Goal: Communication & Community: Ask a question

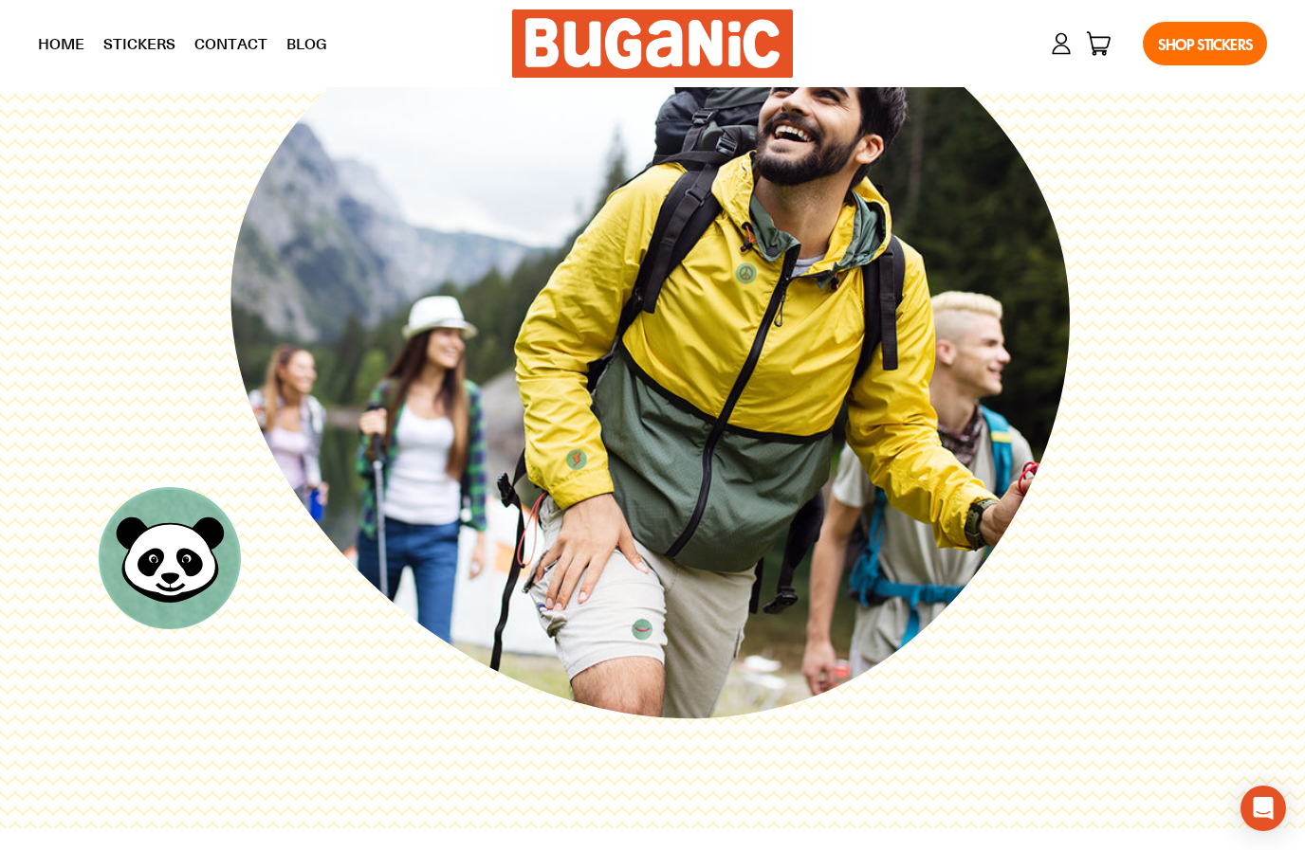
scroll to position [187, 0]
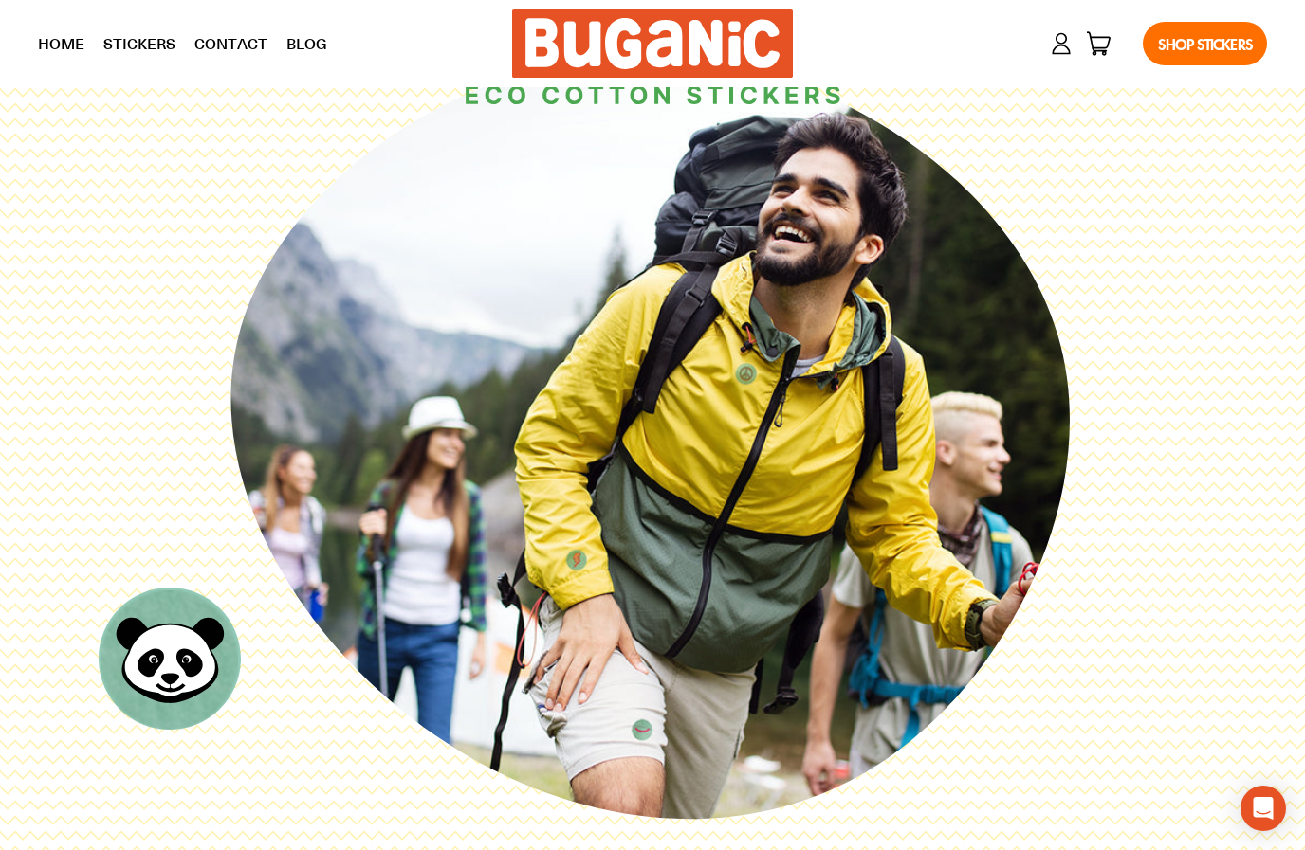
click at [1063, 57] on div "Account Cart 0 items Shop Stickers" at bounding box center [1039, 43] width 455 height 63
click at [1061, 47] on icon at bounding box center [1061, 43] width 27 height 27
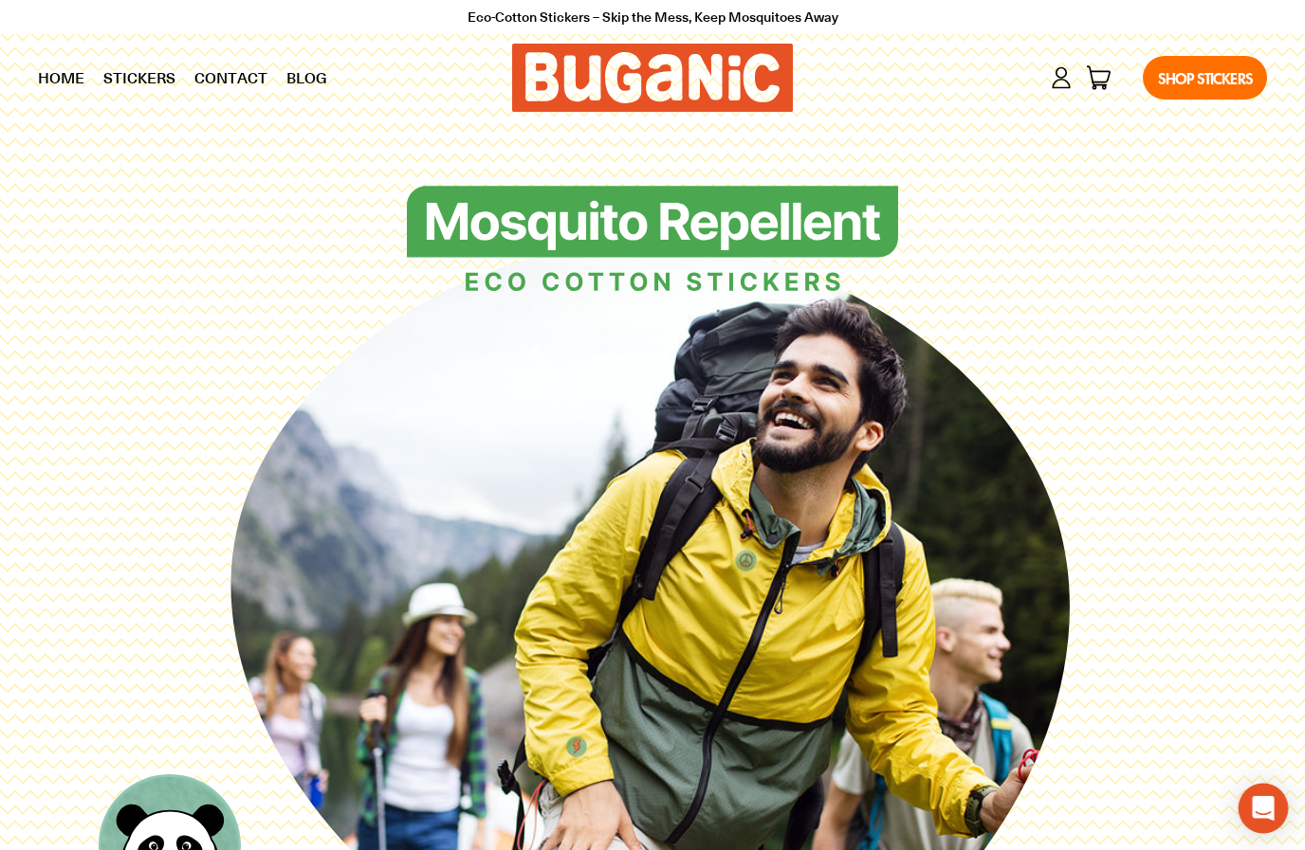
click at [1258, 826] on div "Open Intercom Messenger" at bounding box center [1263, 809] width 50 height 50
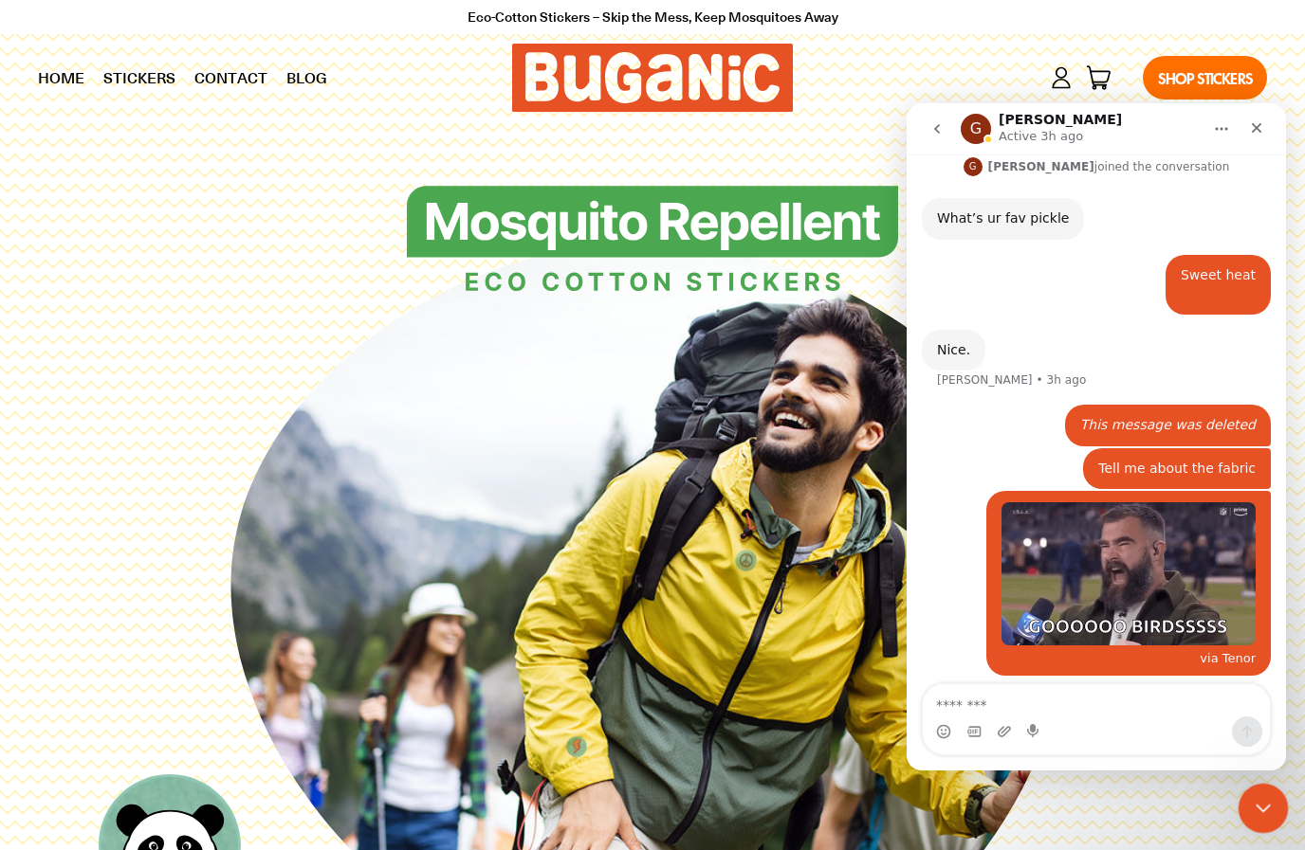
scroll to position [465, 0]
click at [935, 137] on button "go back" at bounding box center [937, 129] width 36 height 36
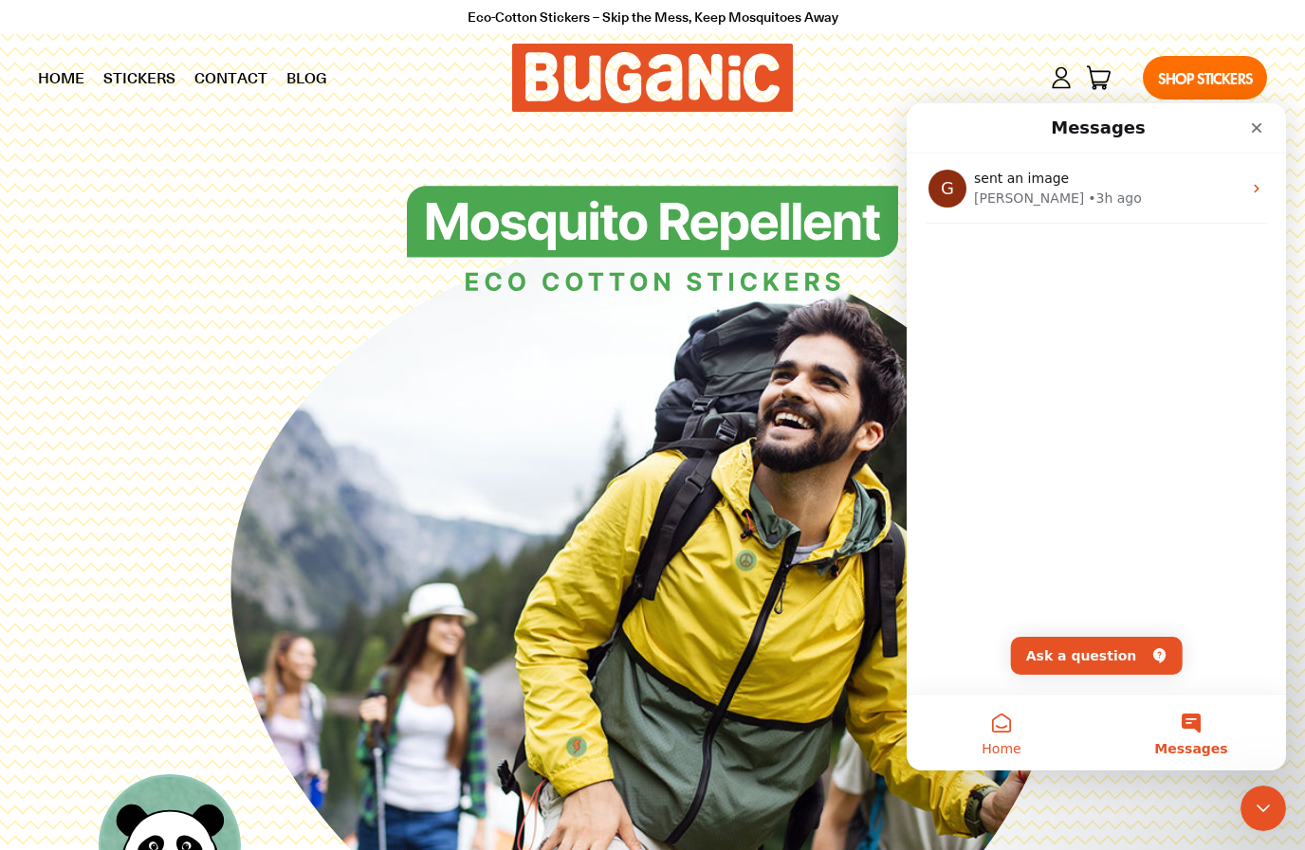
click at [1008, 748] on span "Home" at bounding box center [1000, 748] width 39 height 13
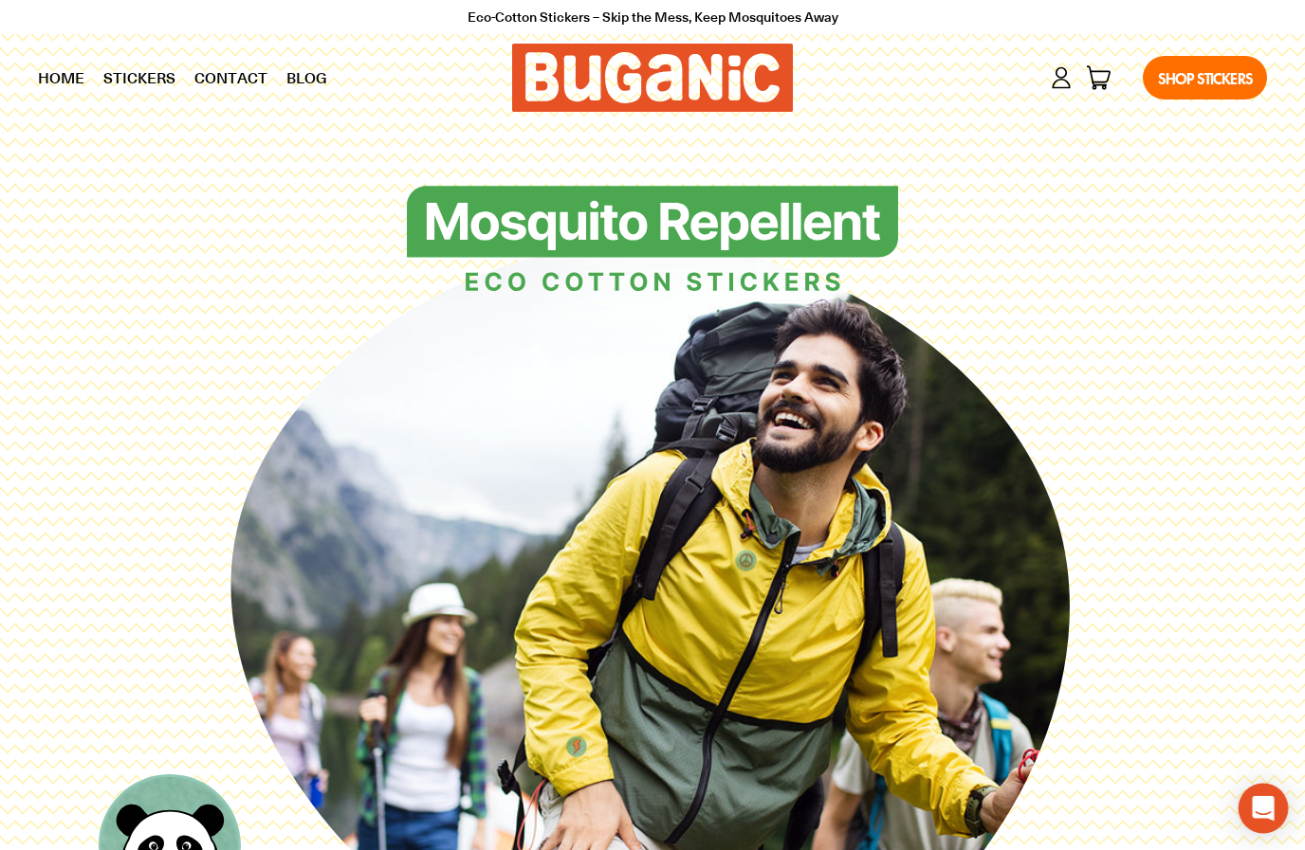
click at [1264, 799] on icon "Open Intercom Messenger" at bounding box center [1262, 808] width 22 height 25
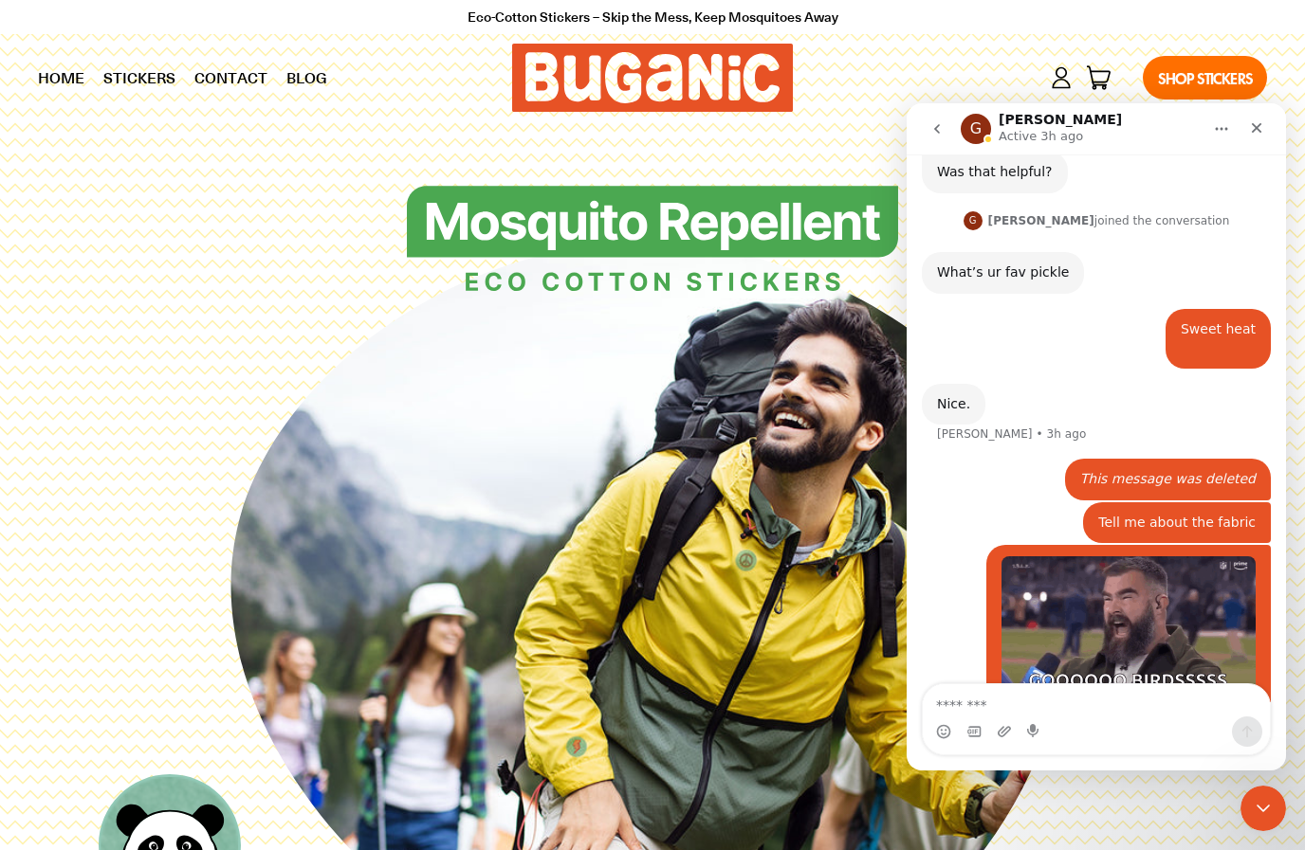
scroll to position [465, 0]
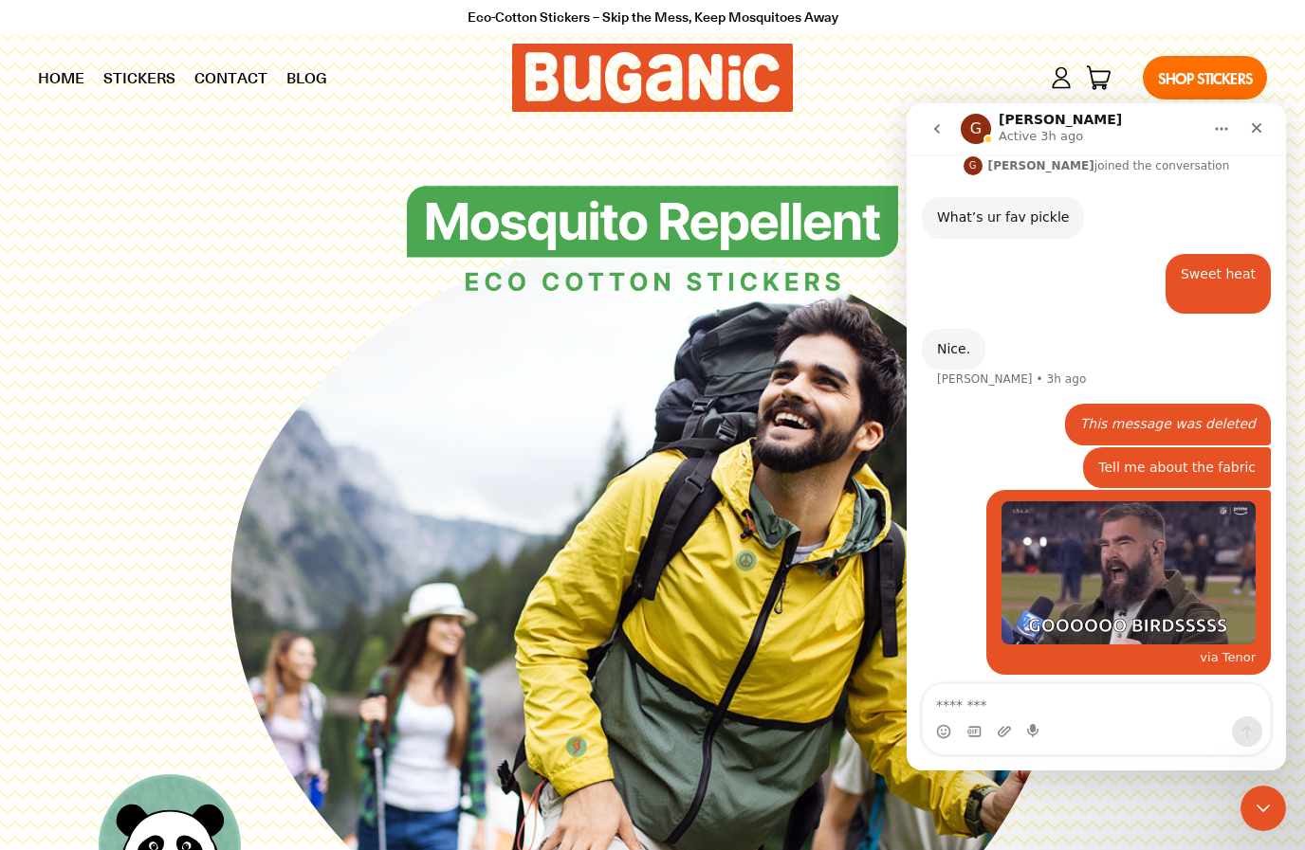
click at [946, 145] on button "go back" at bounding box center [937, 129] width 36 height 36
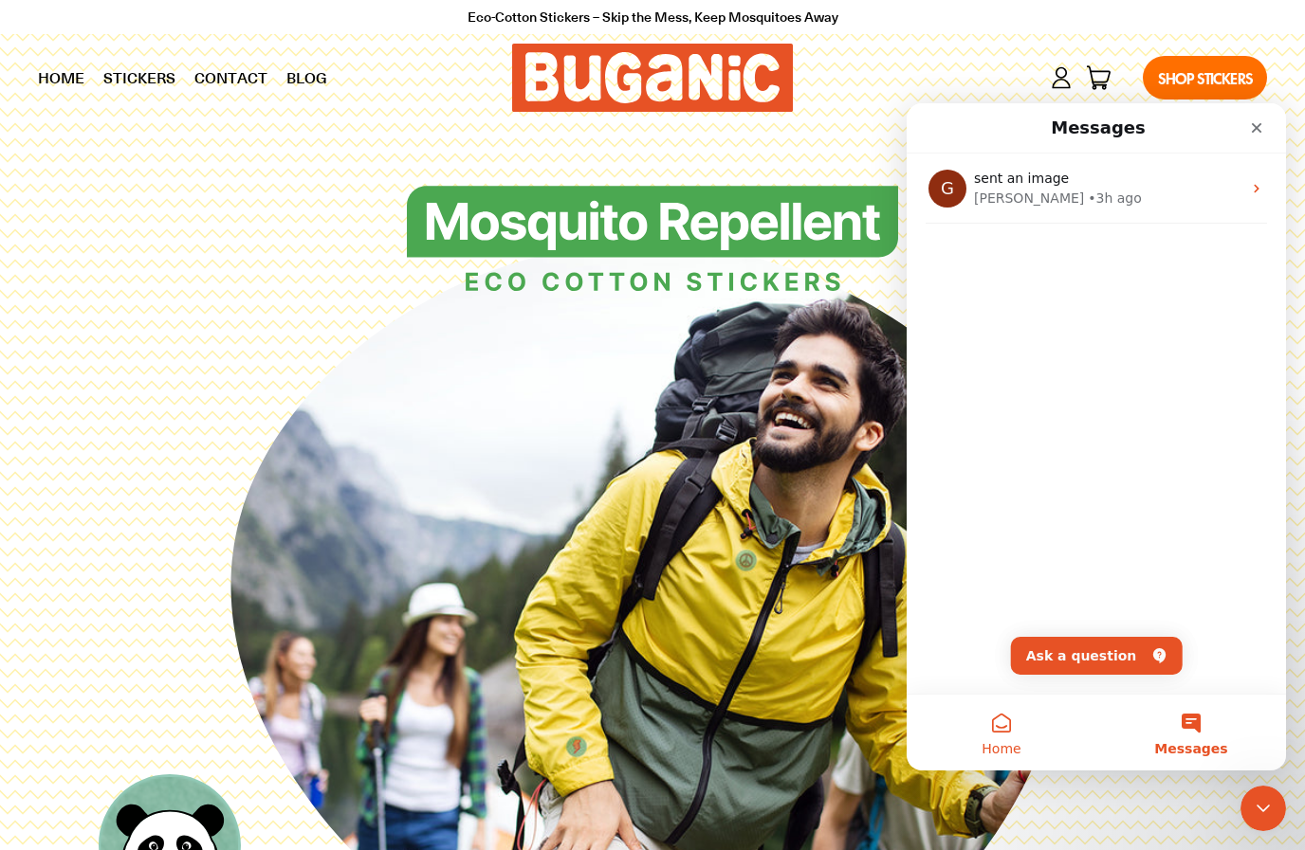
click at [1010, 728] on button "Home" at bounding box center [1001, 733] width 190 height 76
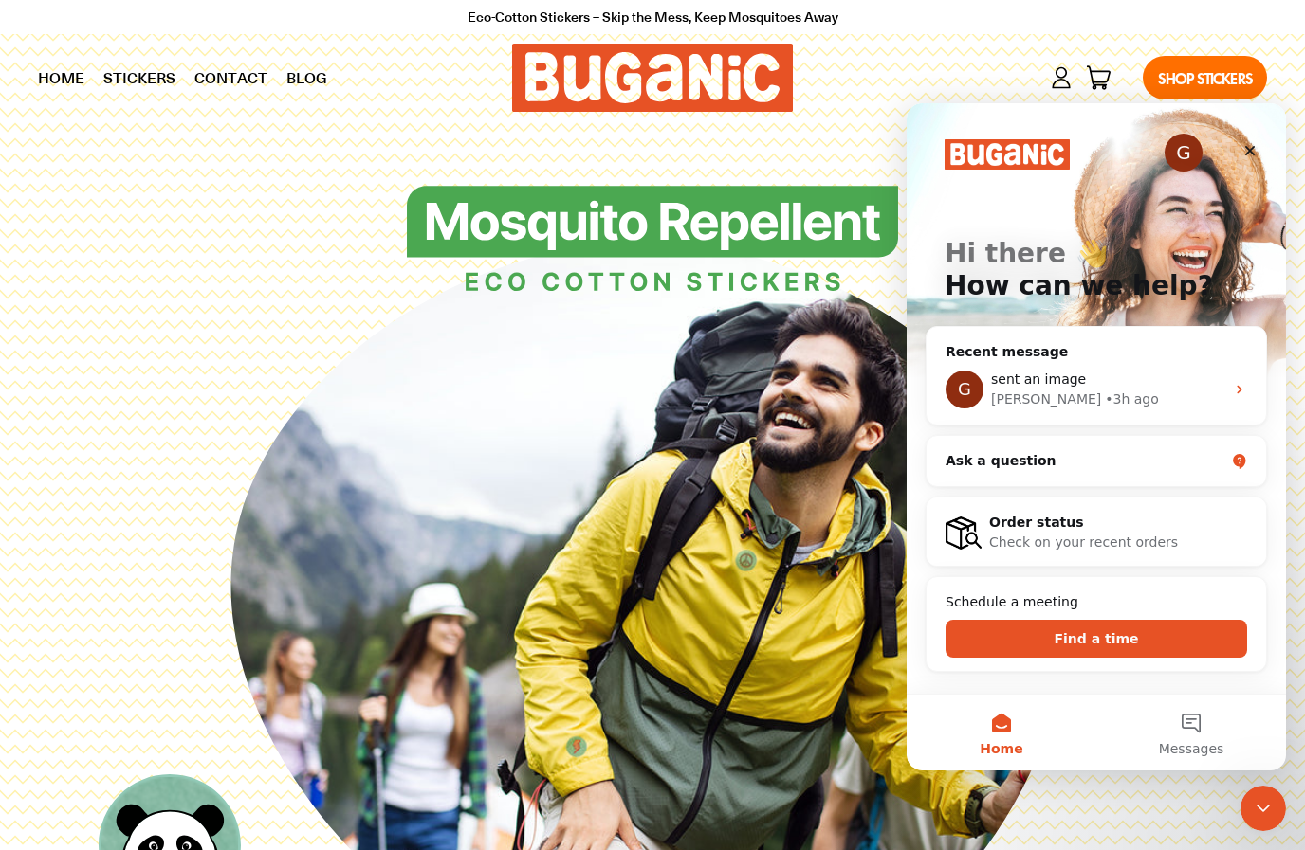
click at [1054, 524] on div "Order status" at bounding box center [1118, 523] width 258 height 20
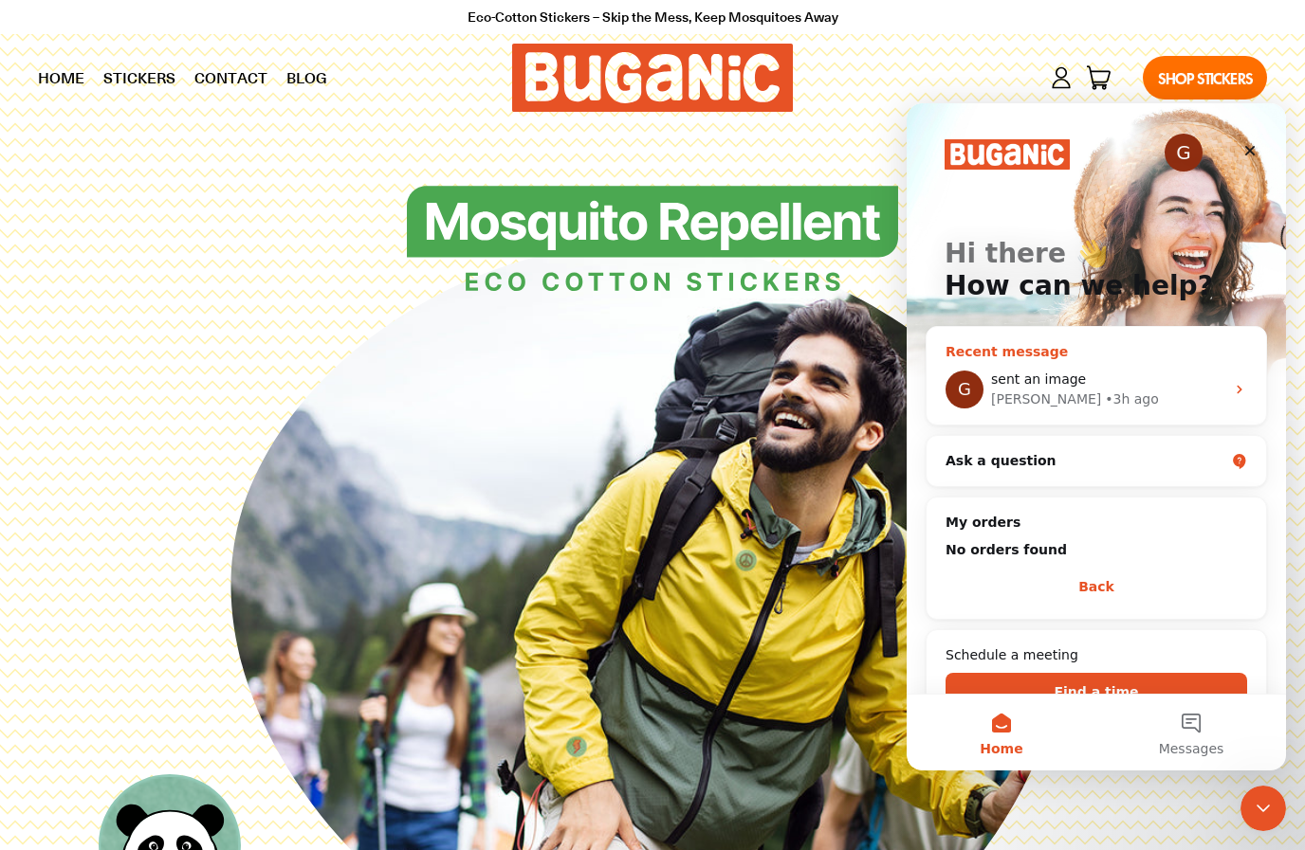
click at [1104, 392] on div "• 3h ago" at bounding box center [1131, 400] width 54 height 20
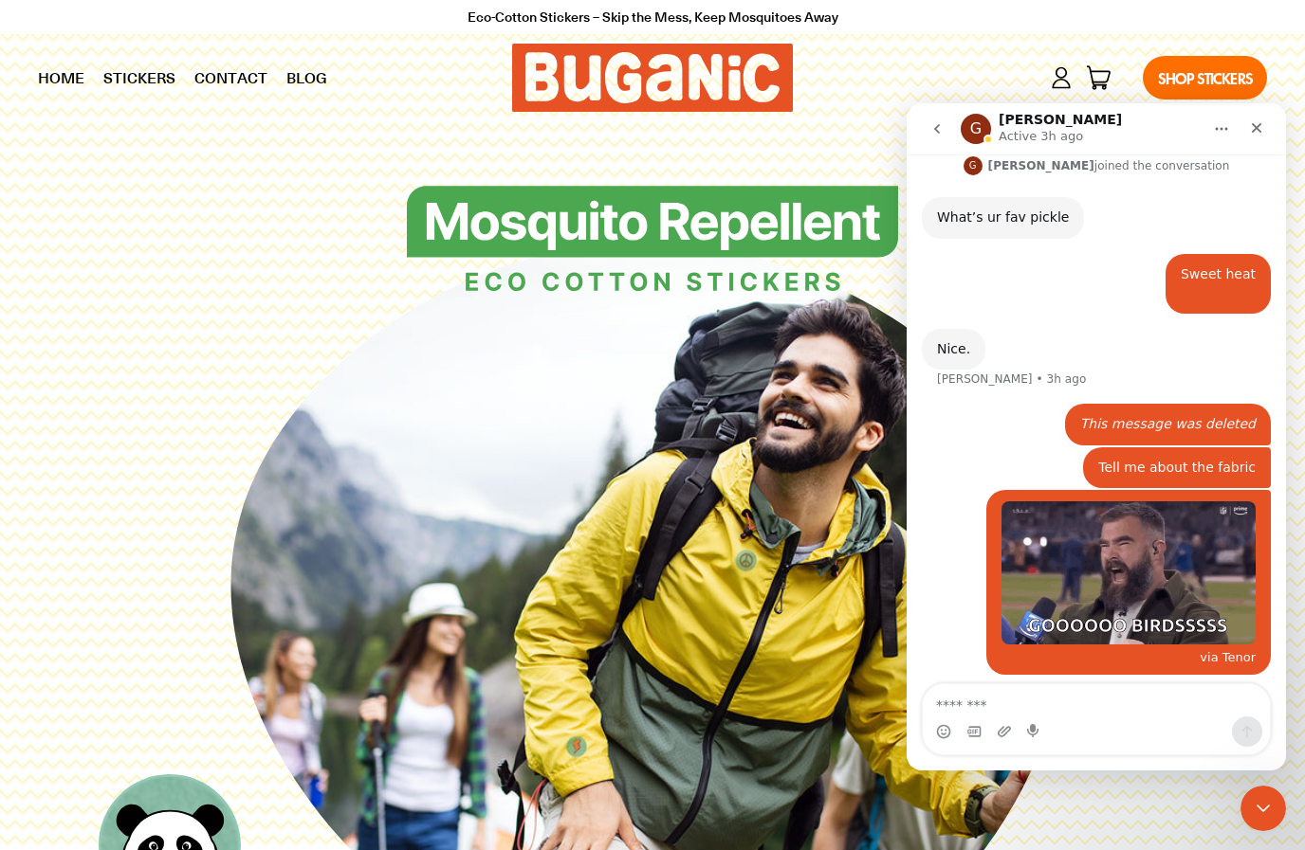
scroll to position [465, 0]
type textarea "**"
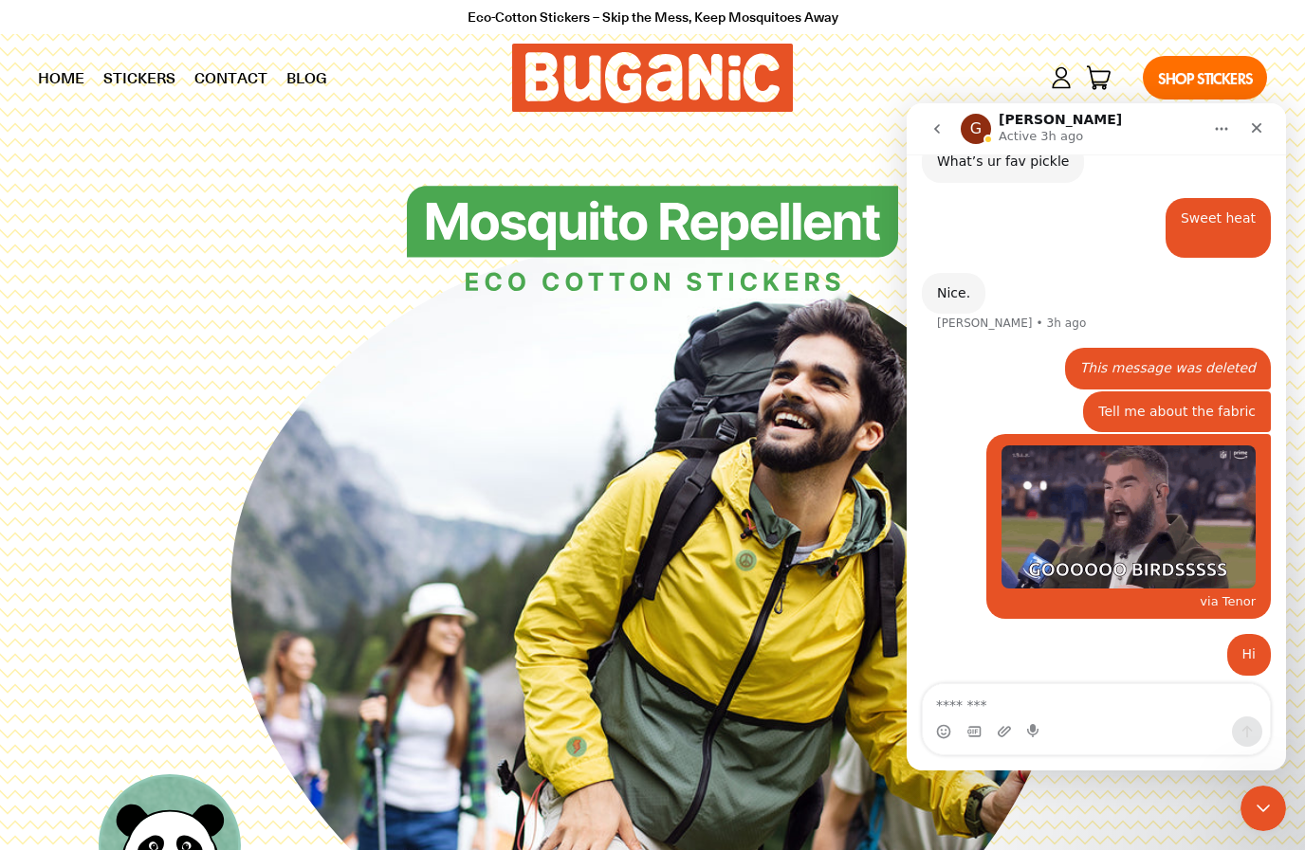
scroll to position [521, 0]
click at [998, 734] on icon "Upload attachment" at bounding box center [1003, 731] width 13 height 10
click at [951, 738] on div "Intercom messenger" at bounding box center [1095, 732] width 347 height 30
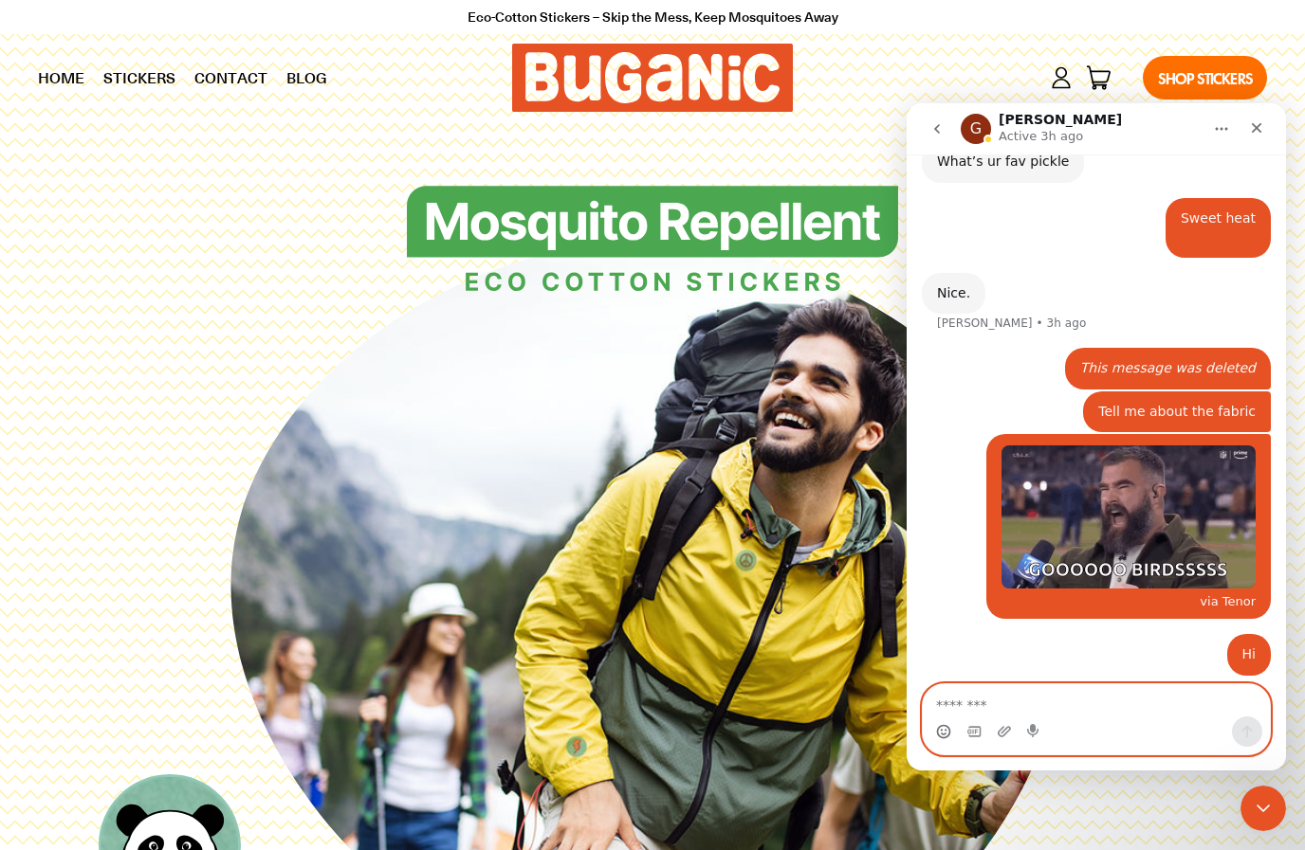
click at [947, 735] on icon "Emoji picker" at bounding box center [943, 731] width 15 height 15
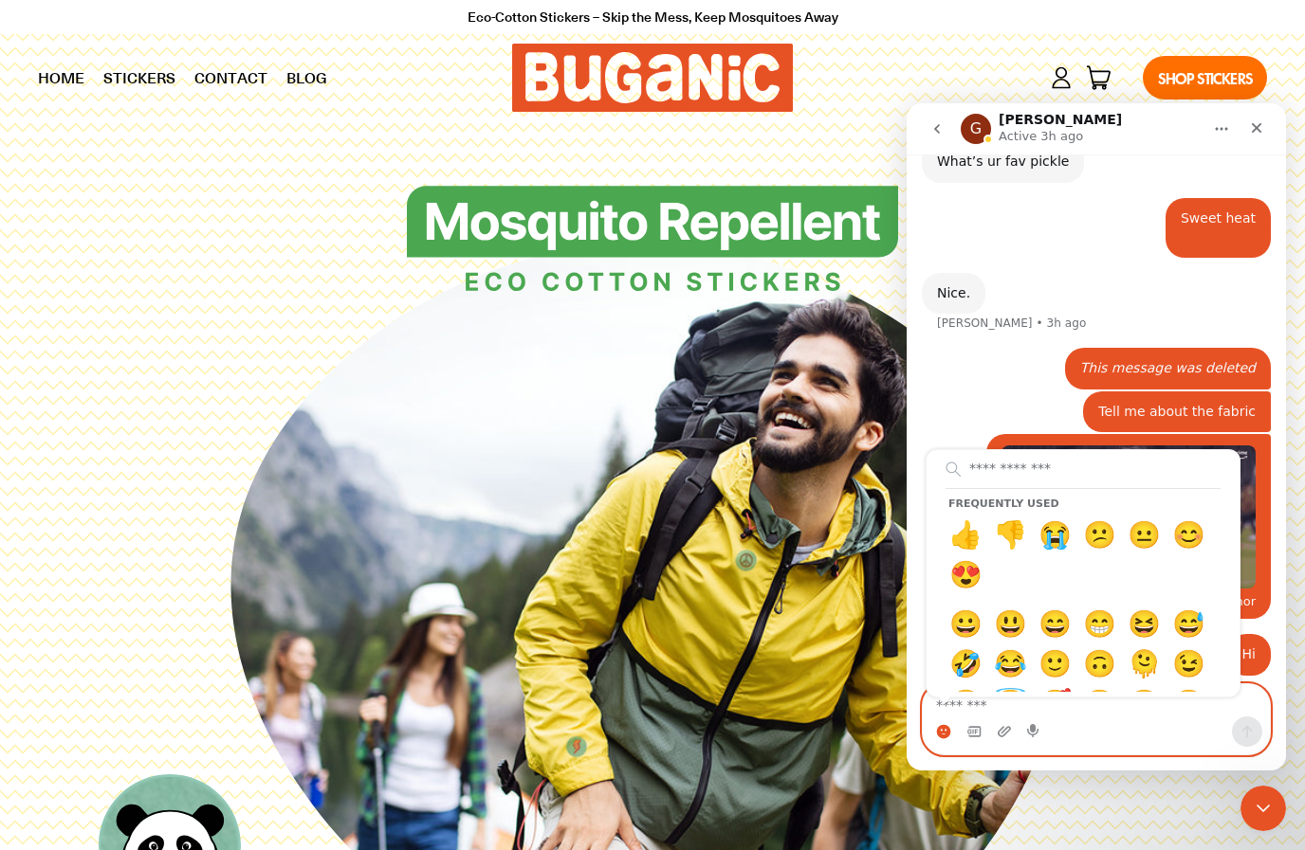
click at [1191, 703] on textarea "Message…" at bounding box center [1095, 701] width 347 height 32
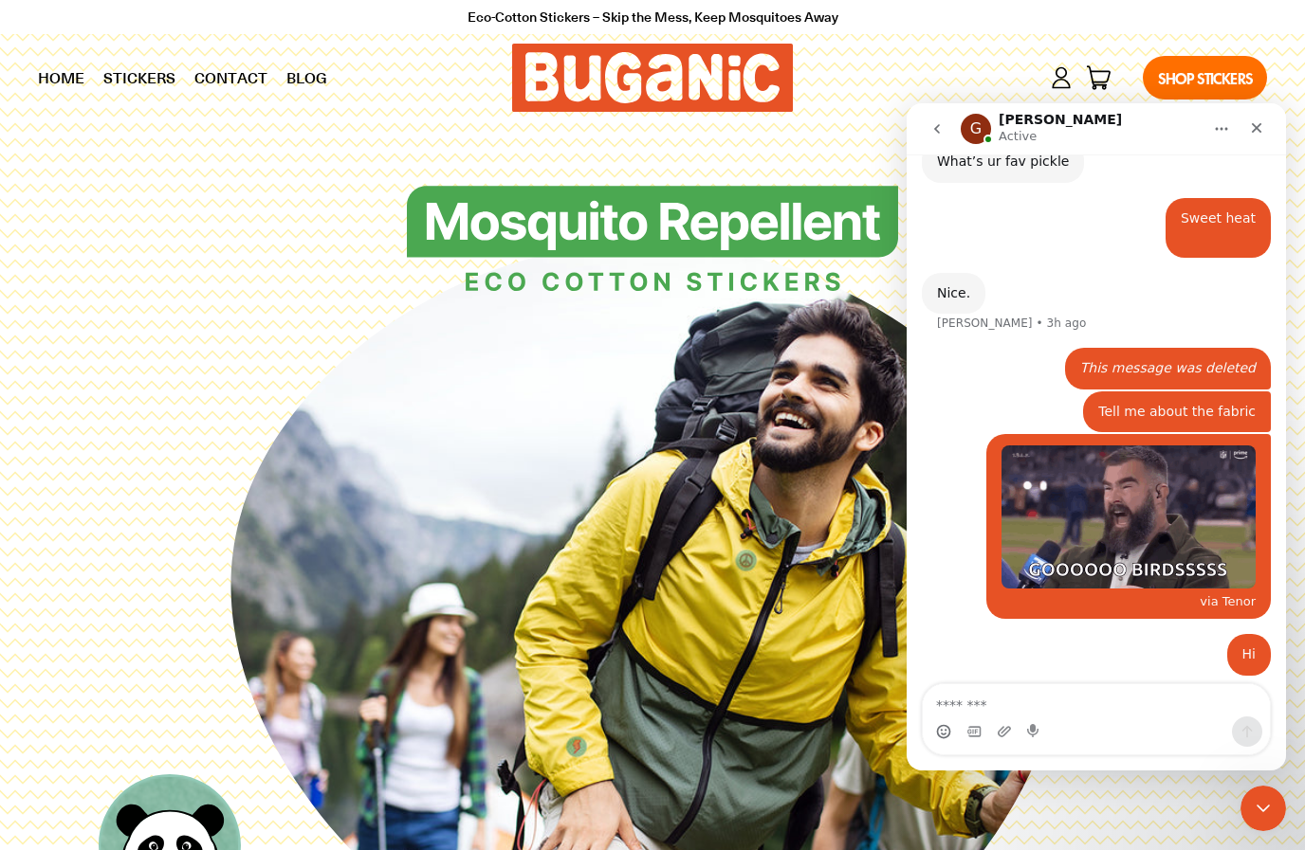
click at [940, 128] on icon "go back" at bounding box center [936, 128] width 15 height 15
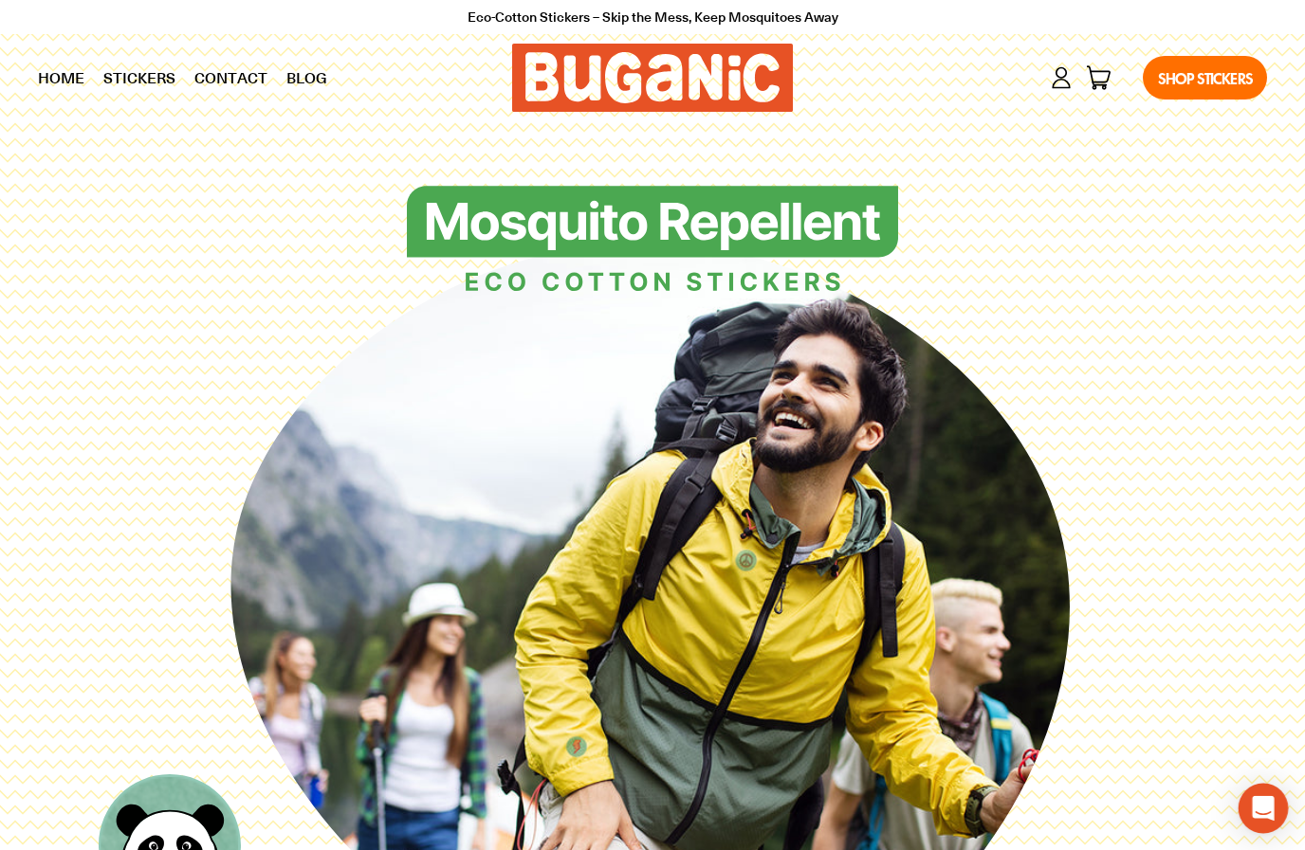
click at [1272, 819] on div "Open Intercom Messenger" at bounding box center [1263, 809] width 50 height 50
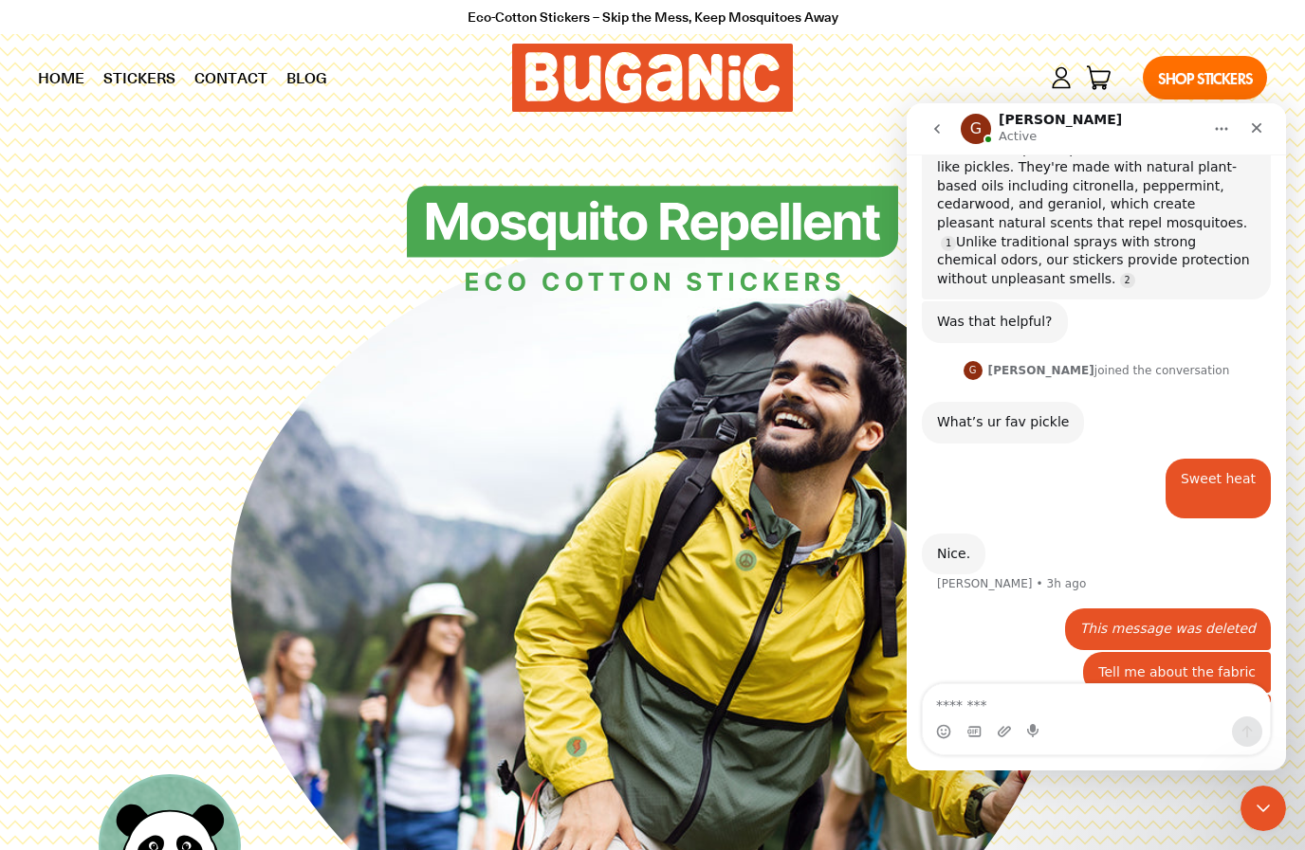
scroll to position [521, 0]
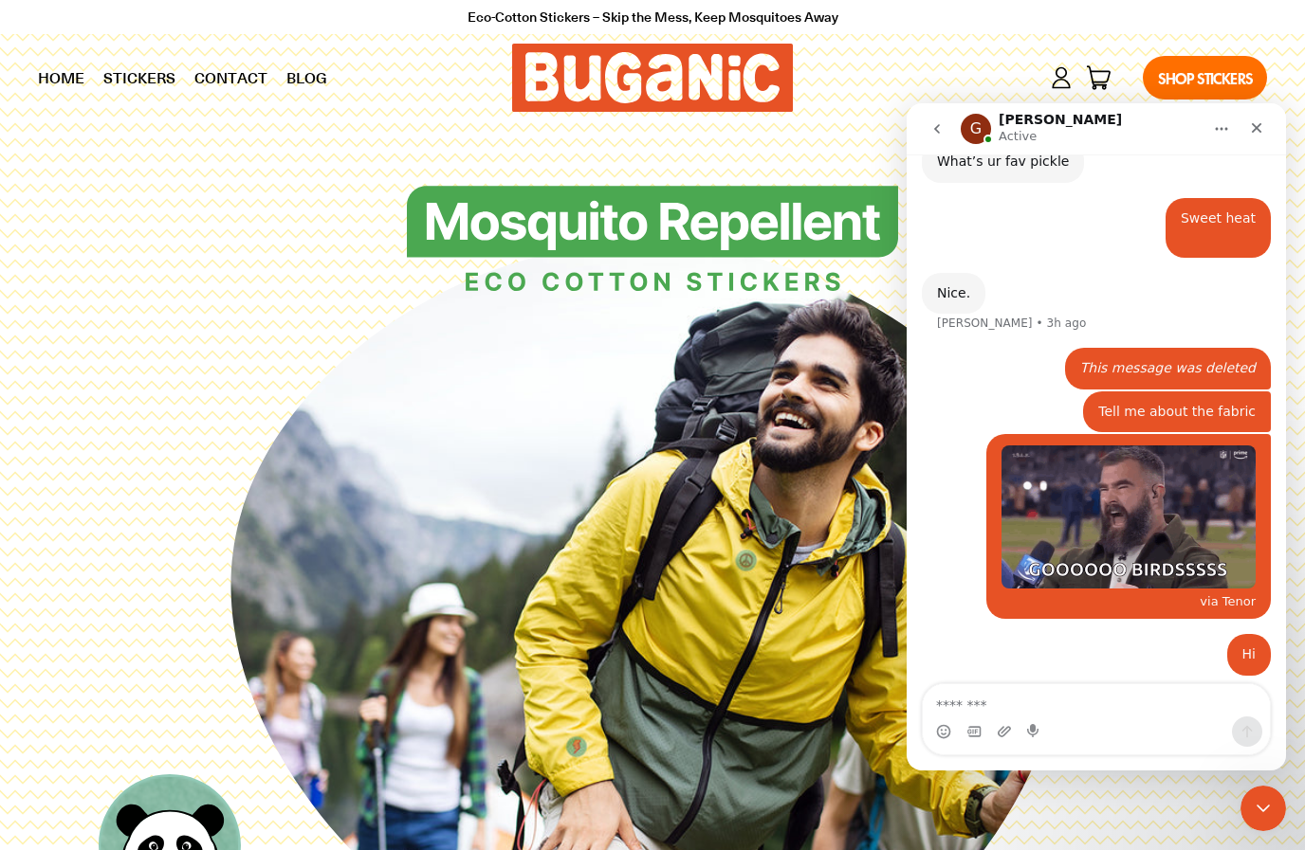
click at [936, 115] on button "go back" at bounding box center [937, 129] width 36 height 36
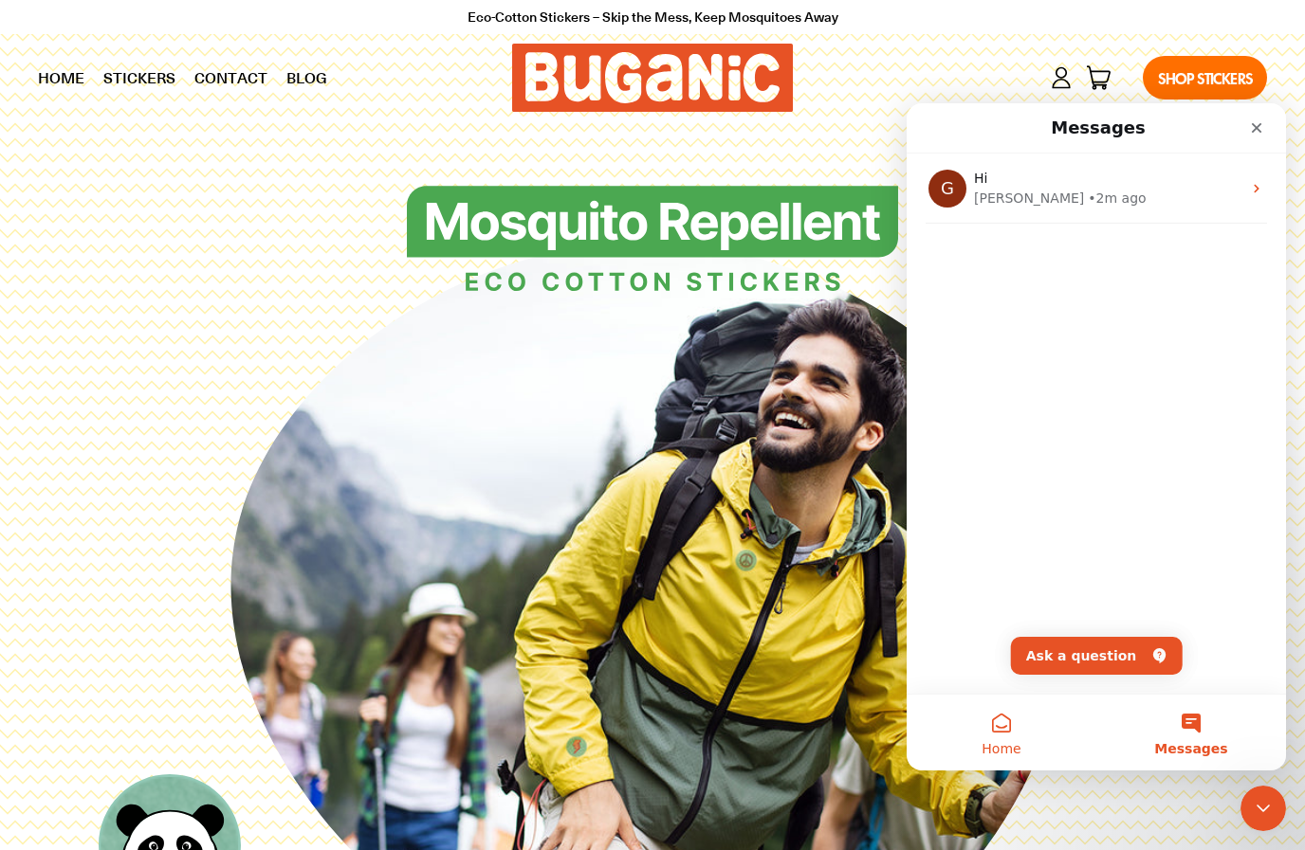
click at [1015, 743] on span "Home" at bounding box center [1000, 748] width 39 height 13
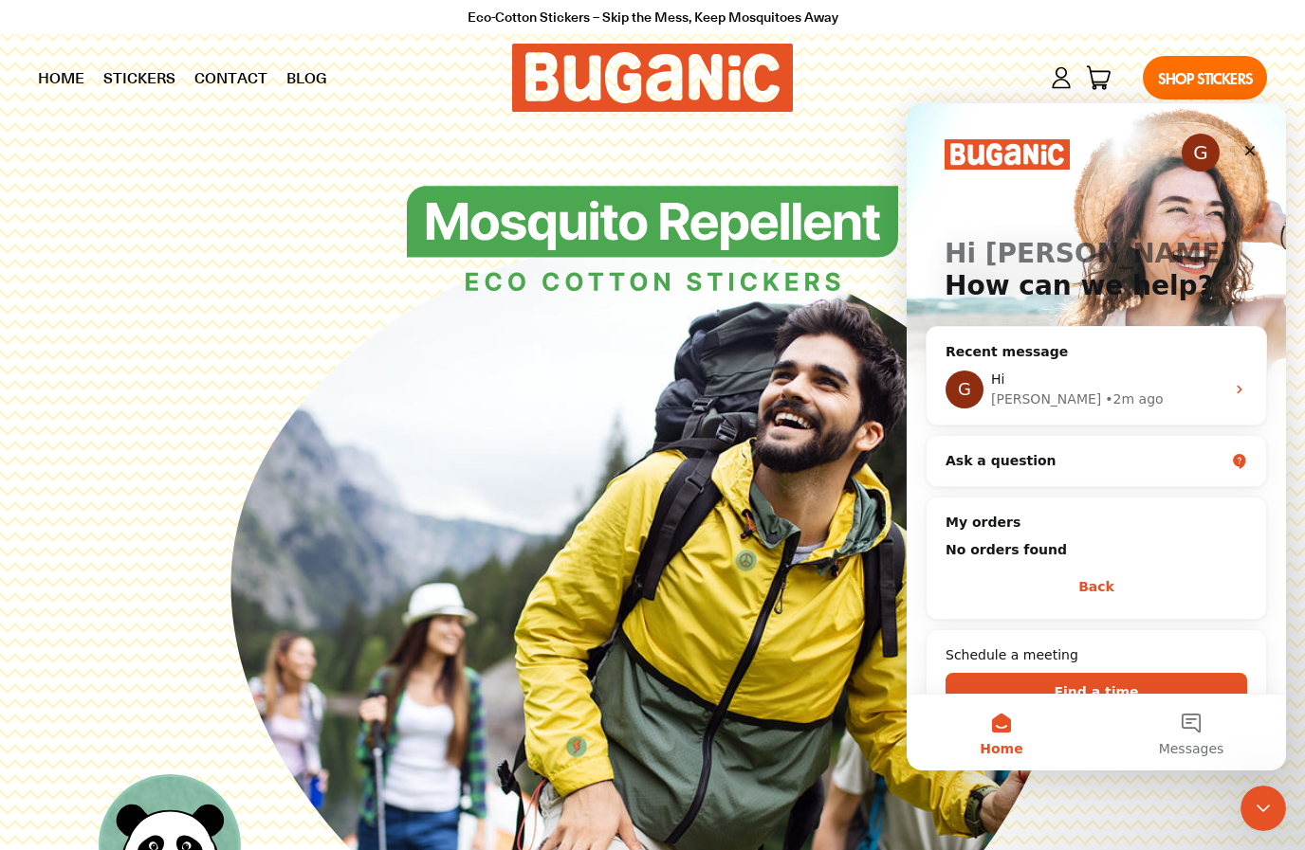
click at [995, 735] on button "Home" at bounding box center [1001, 733] width 190 height 76
click at [995, 734] on button "Home" at bounding box center [1001, 733] width 190 height 76
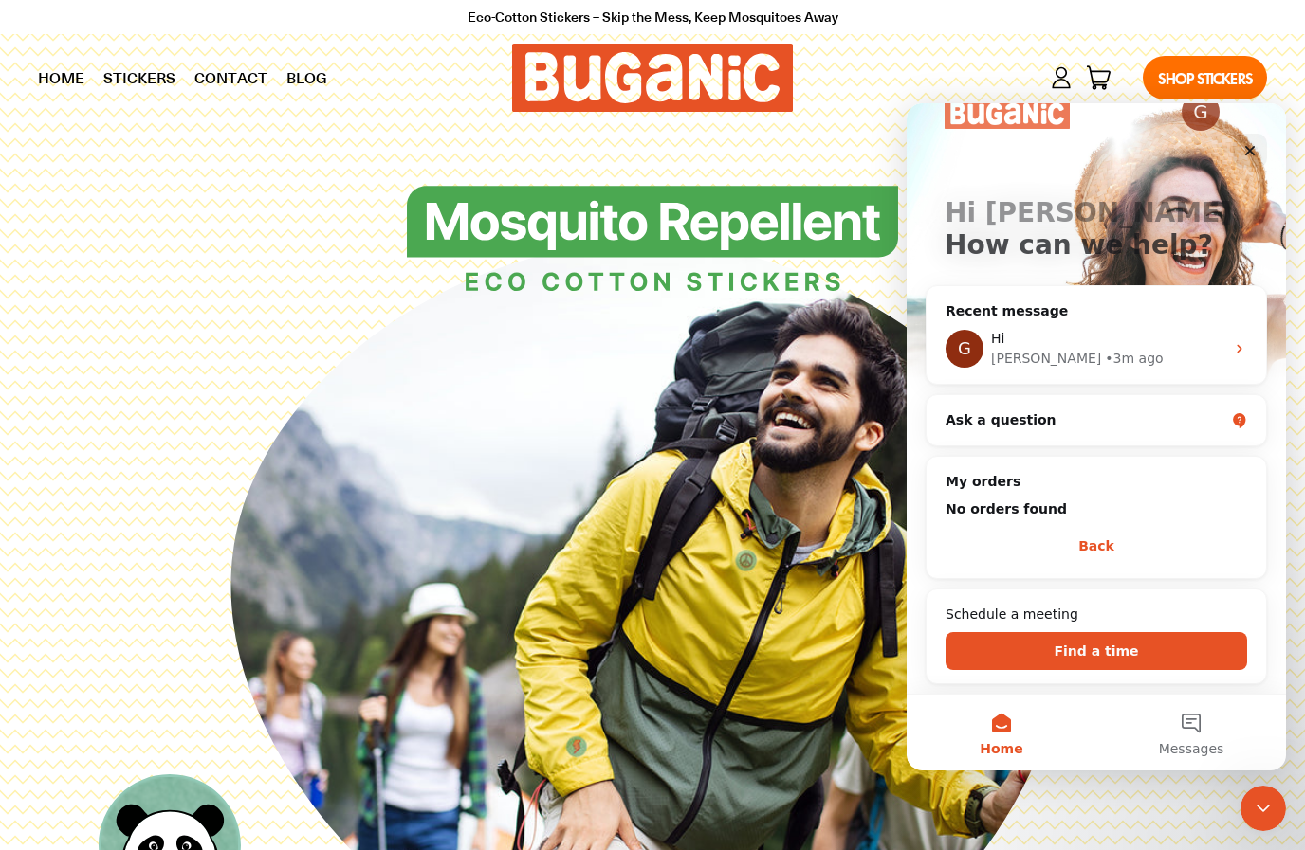
scroll to position [41, 0]
click at [1037, 657] on button "Find a time" at bounding box center [1095, 651] width 301 height 38
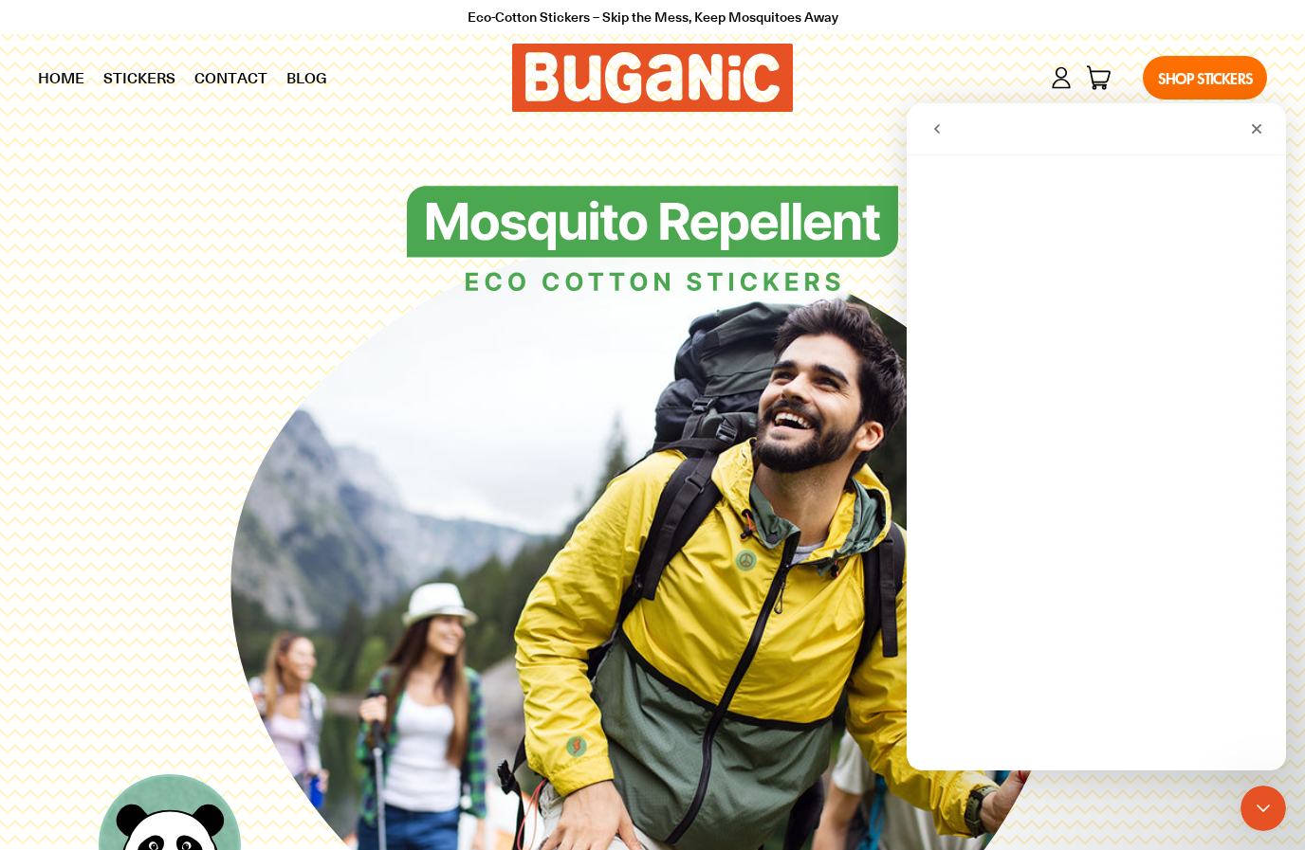
scroll to position [0, 0]
click at [964, 150] on nav "Intercom messenger" at bounding box center [1095, 129] width 379 height 52
click at [933, 138] on button "go back" at bounding box center [937, 129] width 36 height 36
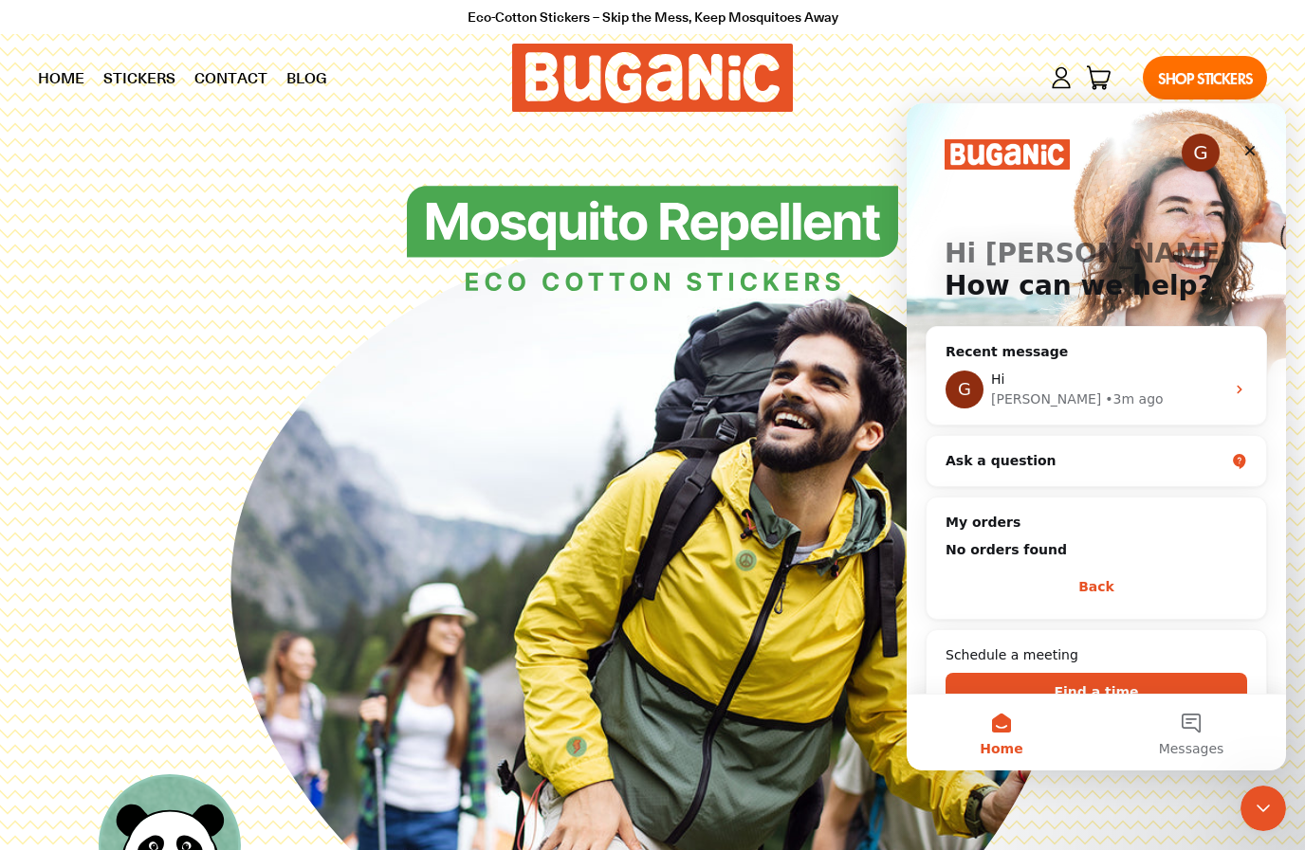
click at [930, 146] on div "G Hi [PERSON_NAME] 👋 How can we help?" at bounding box center [1095, 240] width 341 height 275
click at [950, 155] on img "Intercom messenger" at bounding box center [1006, 154] width 125 height 30
click at [967, 160] on img "Intercom messenger" at bounding box center [1006, 154] width 125 height 30
click at [1160, 709] on button "Messages" at bounding box center [1191, 733] width 190 height 76
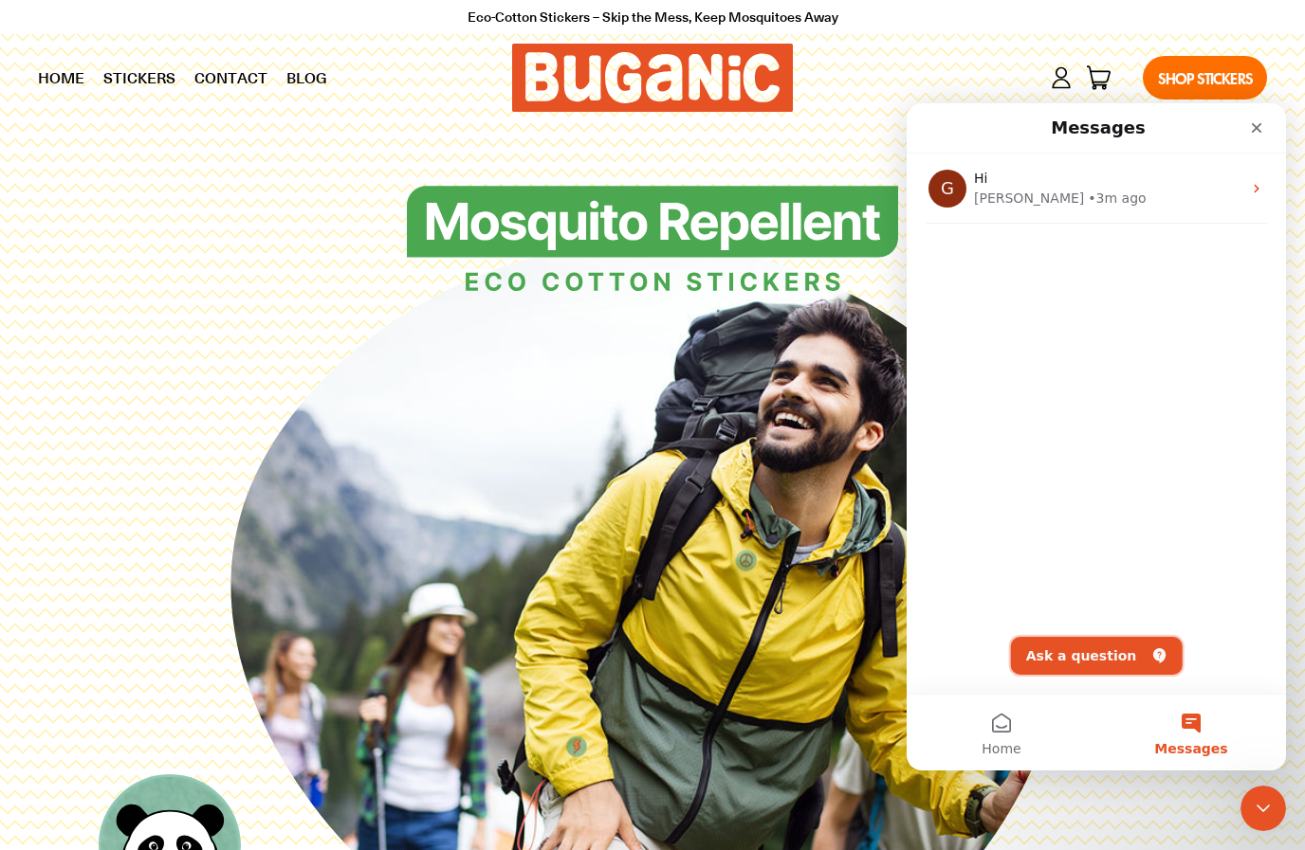
click at [1051, 648] on button "Ask a question" at bounding box center [1097, 656] width 172 height 38
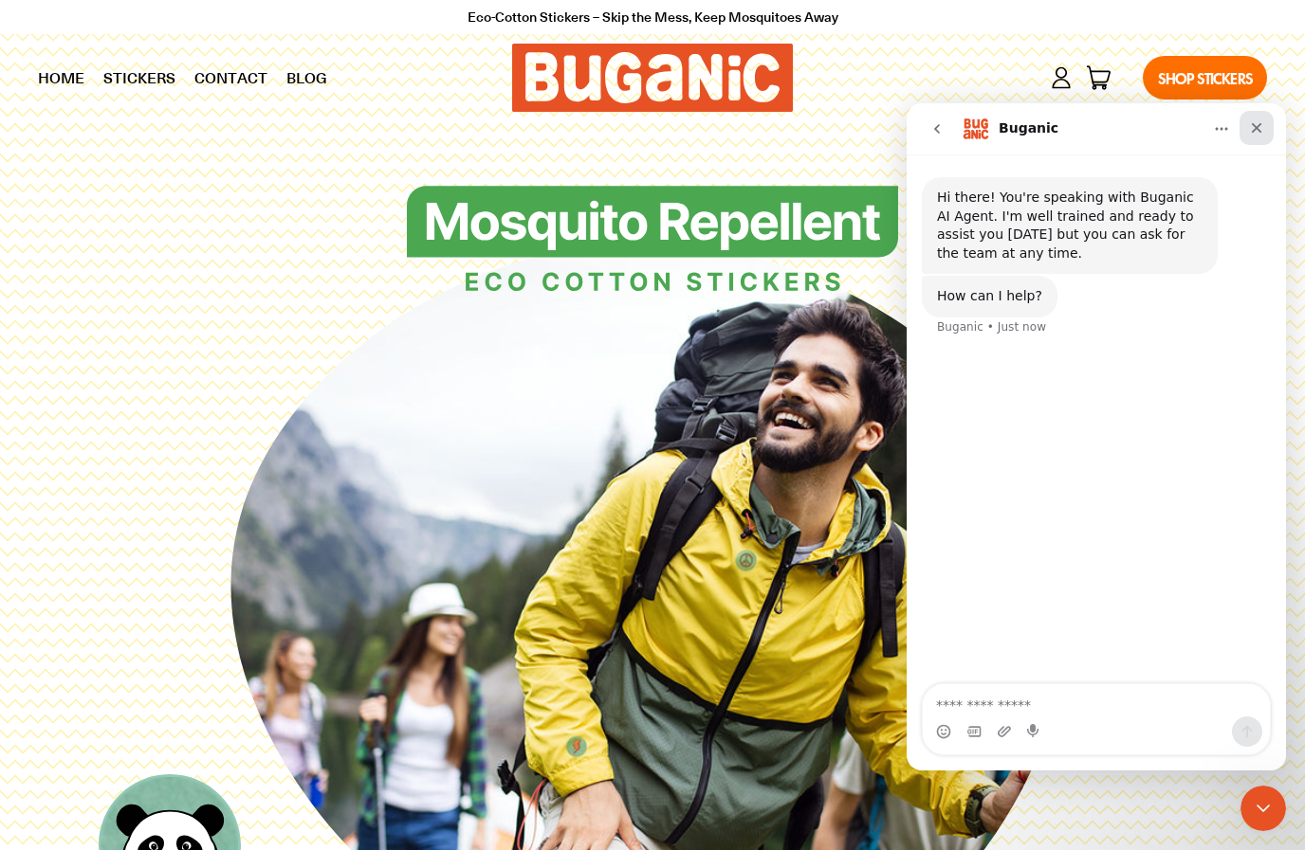
click at [1253, 136] on div "Close" at bounding box center [1256, 128] width 34 height 34
